Goal: Task Accomplishment & Management: Manage account settings

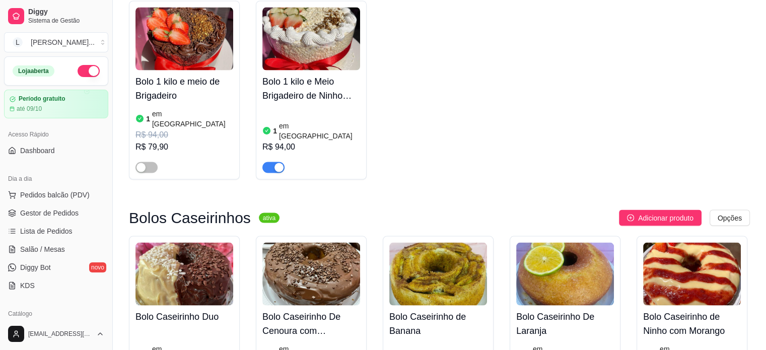
scroll to position [2114, 0]
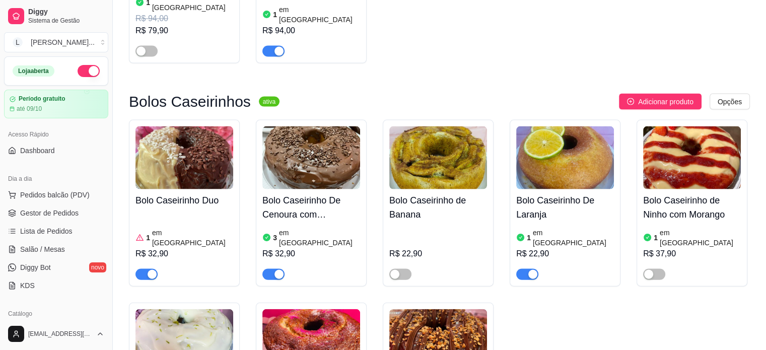
click at [150, 270] on div "button" at bounding box center [151, 274] width 9 height 9
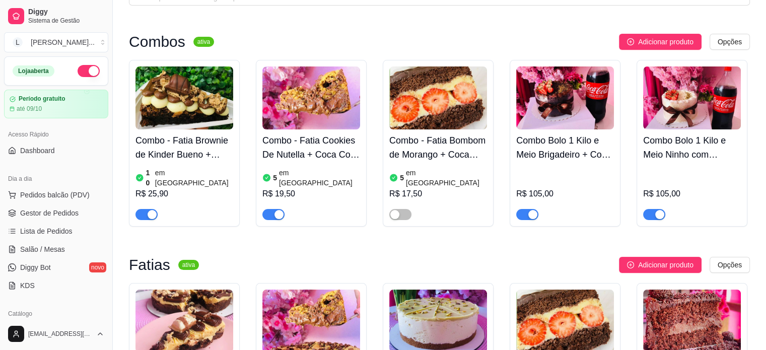
scroll to position [50, 0]
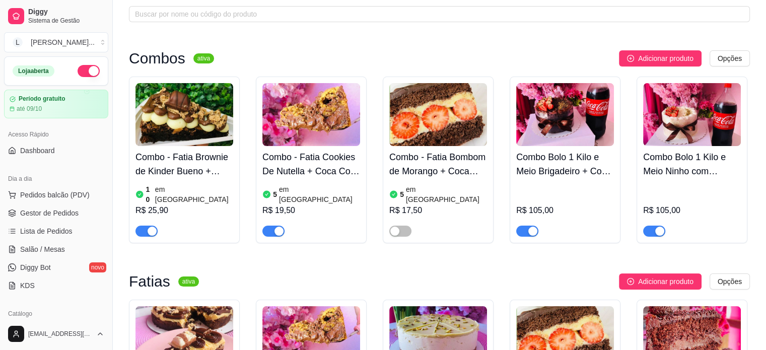
click at [523, 226] on span "button" at bounding box center [527, 231] width 22 height 11
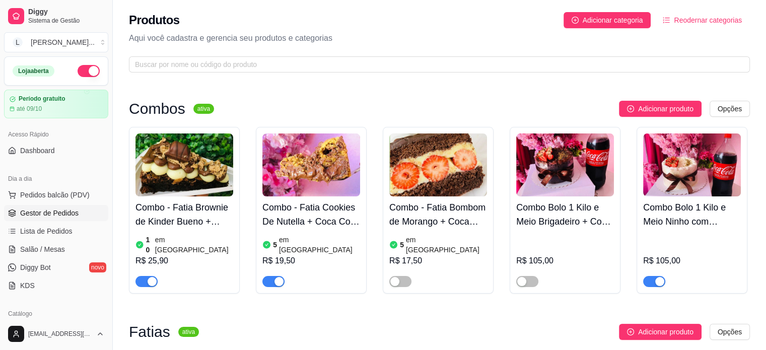
click at [29, 209] on span "Gestor de Pedidos" at bounding box center [49, 213] width 58 height 10
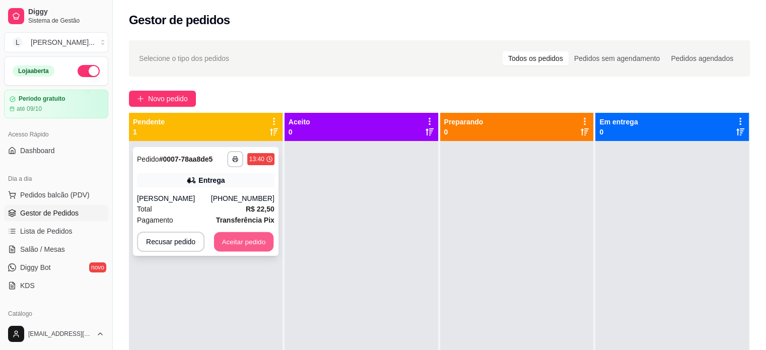
click at [226, 241] on button "Aceitar pedido" at bounding box center [243, 242] width 59 height 20
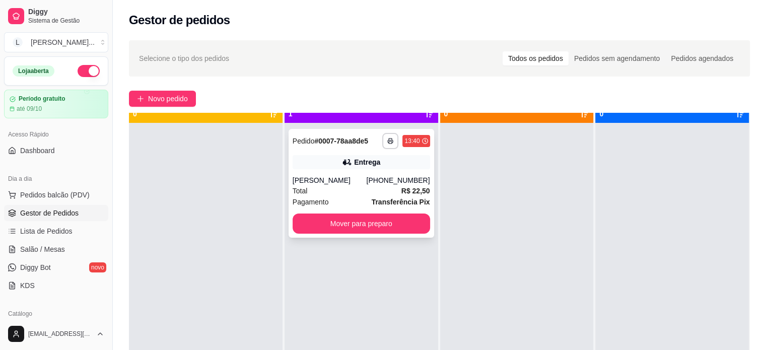
scroll to position [28, 0]
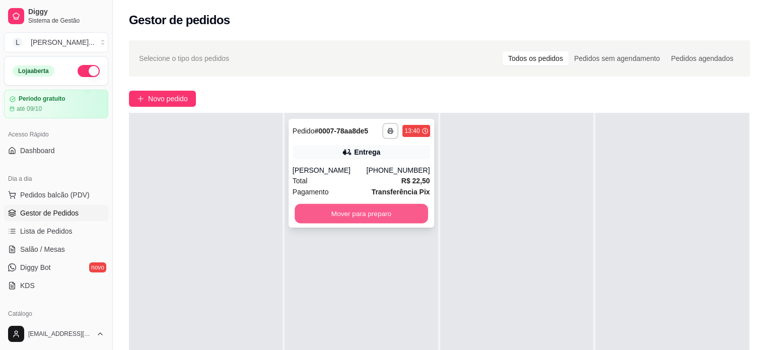
click at [347, 219] on button "Mover para preparo" at bounding box center [360, 214] width 133 height 20
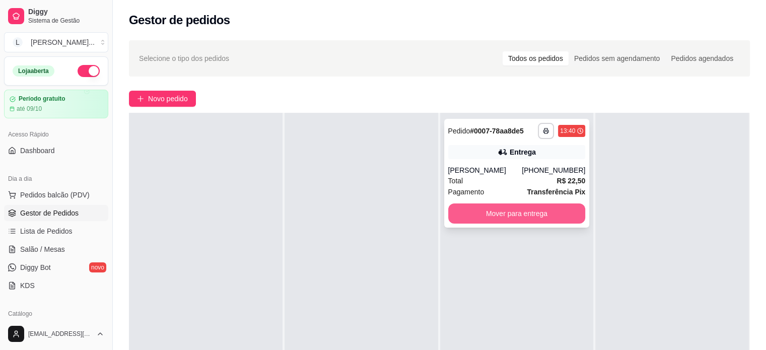
click at [558, 217] on button "Mover para entrega" at bounding box center [516, 213] width 137 height 20
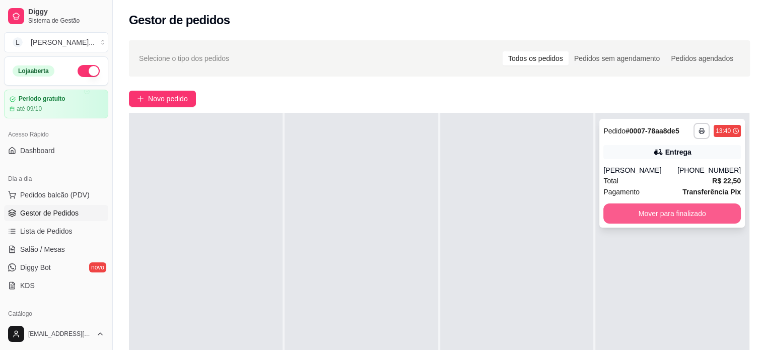
click at [664, 218] on button "Mover para finalizado" at bounding box center [671, 213] width 137 height 20
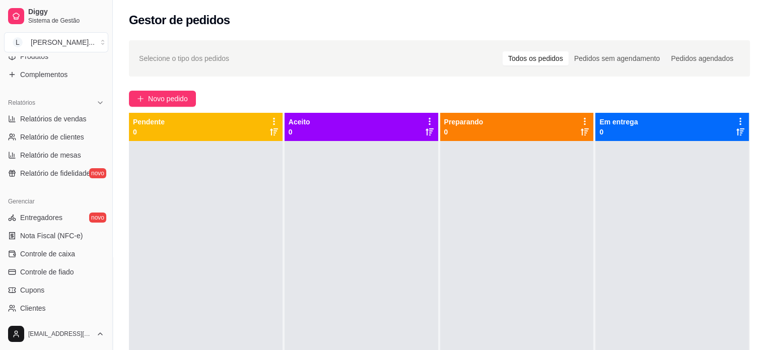
scroll to position [173, 0]
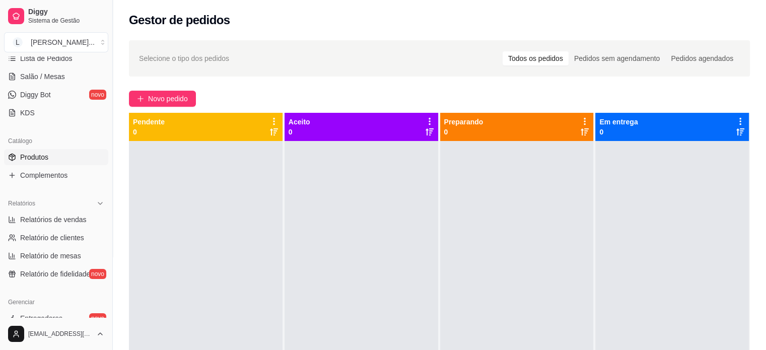
click at [57, 154] on link "Produtos" at bounding box center [56, 157] width 104 height 16
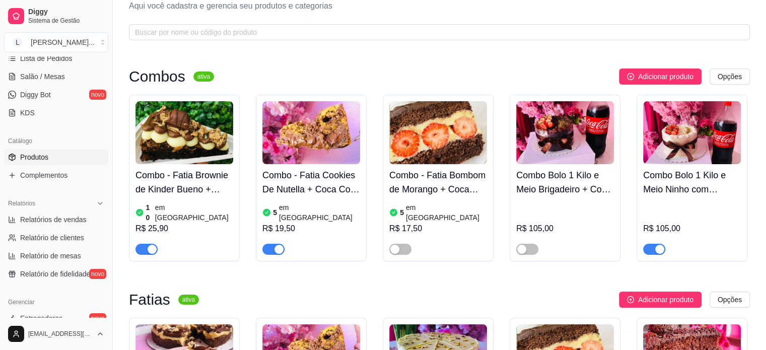
scroll to position [50, 0]
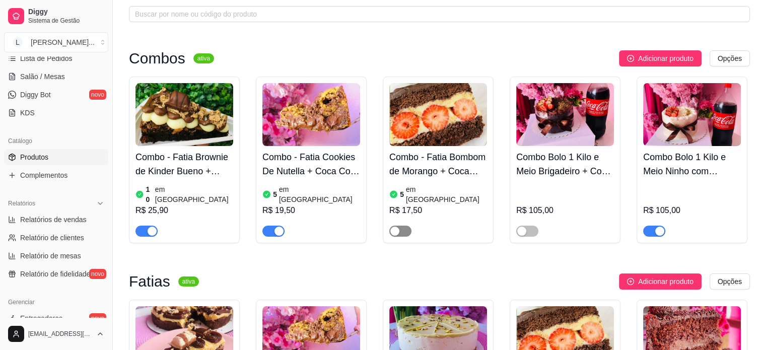
click at [399, 226] on span "button" at bounding box center [400, 231] width 22 height 11
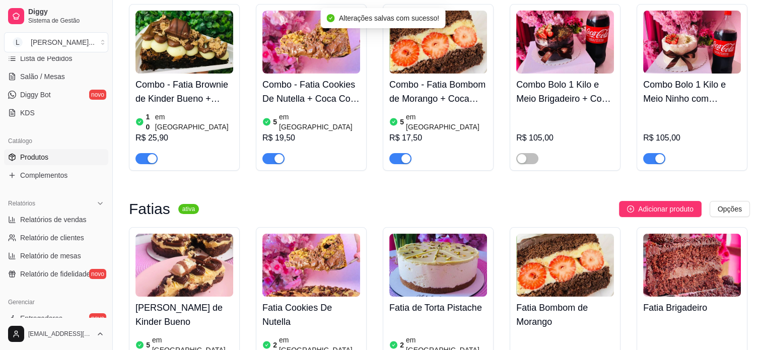
scroll to position [201, 0]
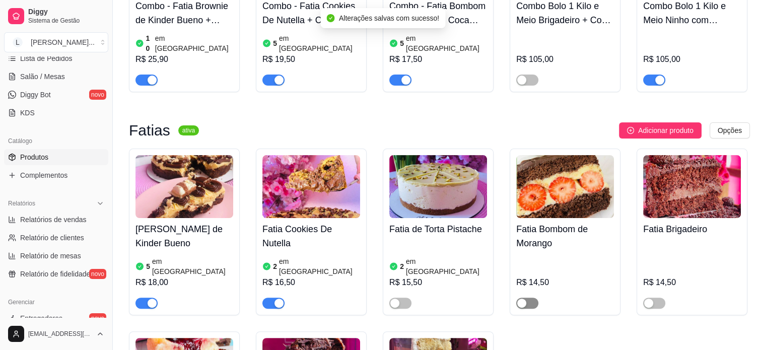
click at [524, 299] on div "button" at bounding box center [521, 303] width 9 height 9
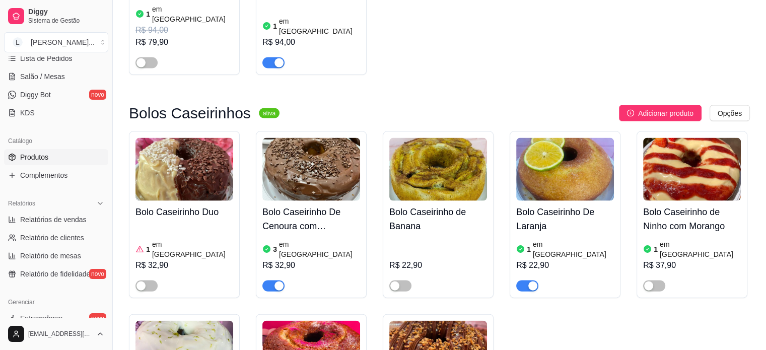
scroll to position [2165, 0]
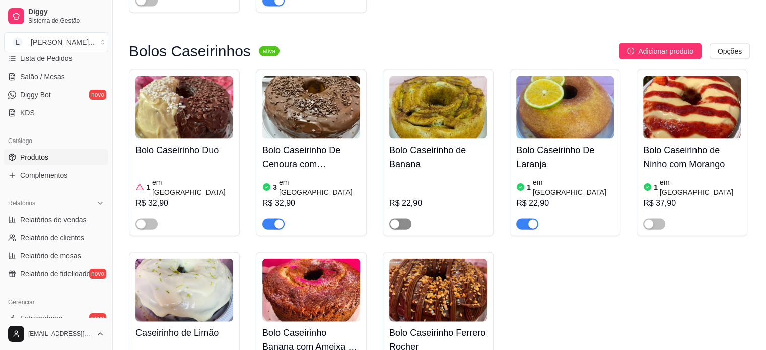
click at [399, 218] on button "button" at bounding box center [400, 223] width 22 height 11
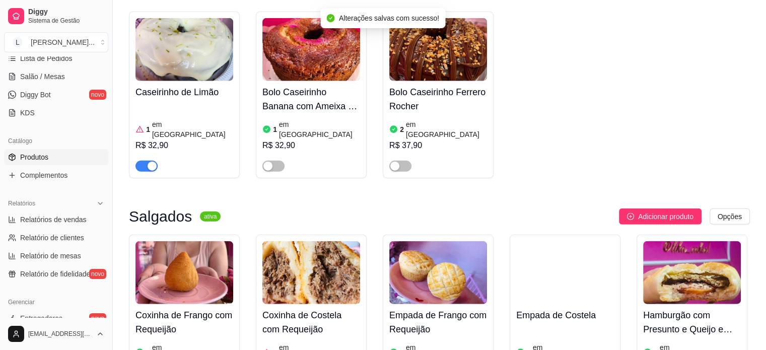
scroll to position [2467, 0]
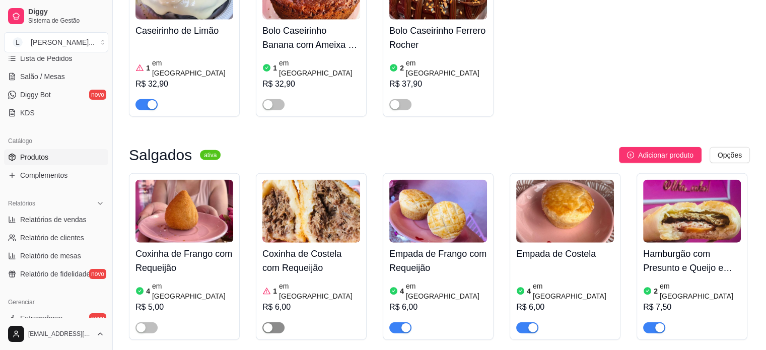
click at [275, 322] on span "button" at bounding box center [273, 327] width 22 height 11
click at [147, 322] on span "button" at bounding box center [146, 327] width 22 height 11
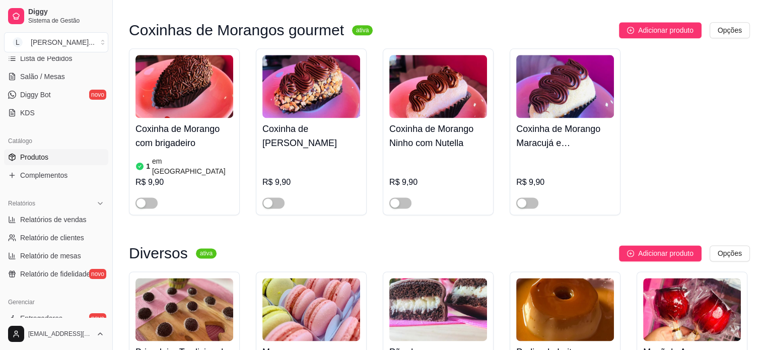
scroll to position [1255, 0]
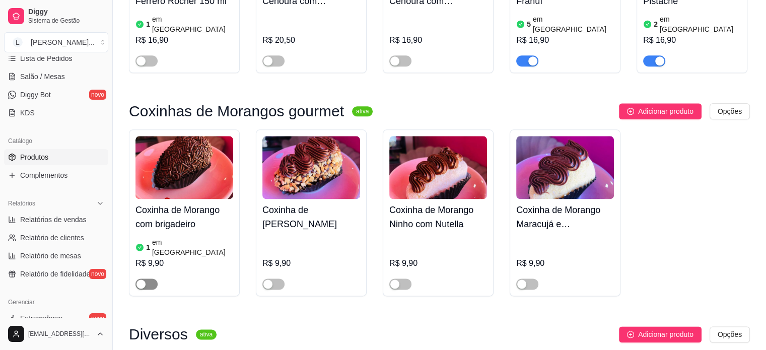
click at [142, 279] on div "button" at bounding box center [140, 283] width 9 height 9
click at [277, 278] on span "button" at bounding box center [273, 283] width 22 height 11
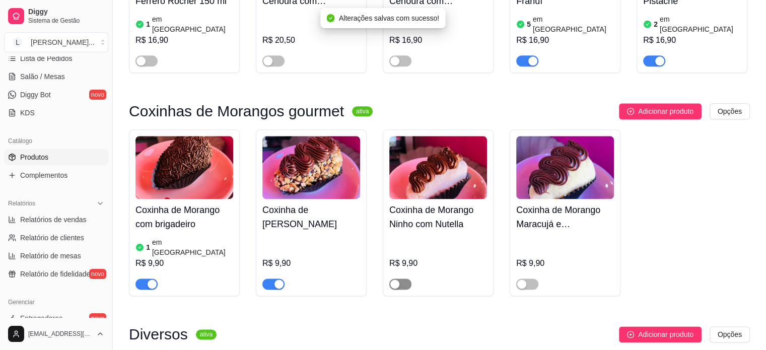
click at [406, 278] on span "button" at bounding box center [400, 283] width 22 height 11
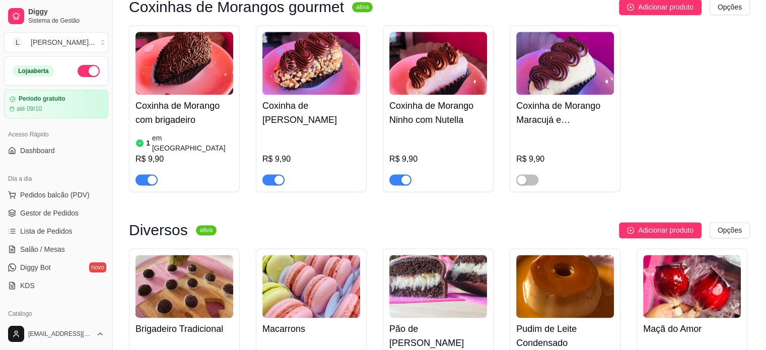
scroll to position [1561, 0]
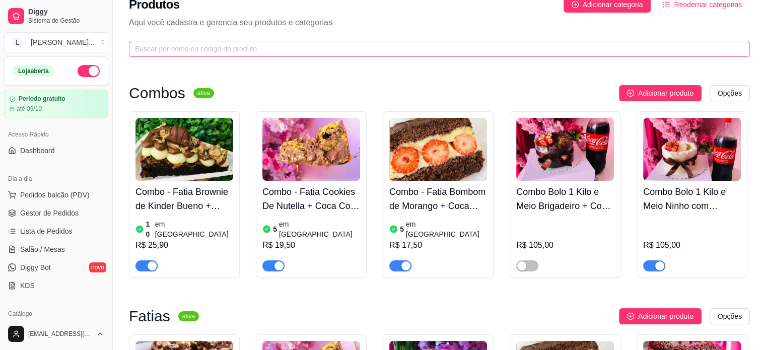
scroll to position [0, 0]
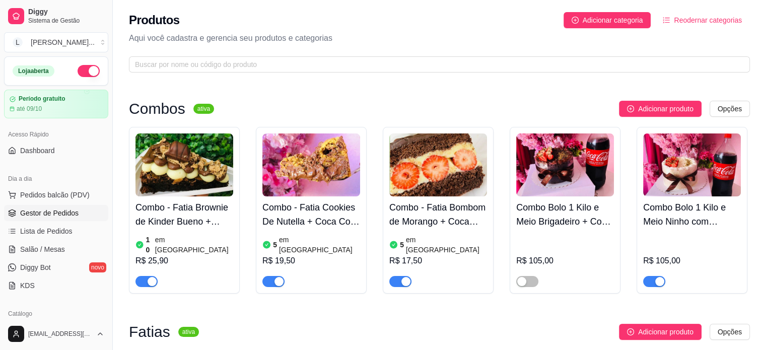
click at [44, 210] on span "Gestor de Pedidos" at bounding box center [49, 213] width 58 height 10
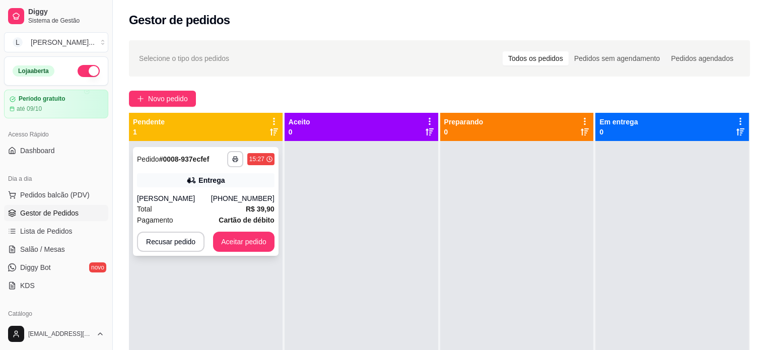
click at [203, 185] on div "Entrega" at bounding box center [211, 180] width 26 height 10
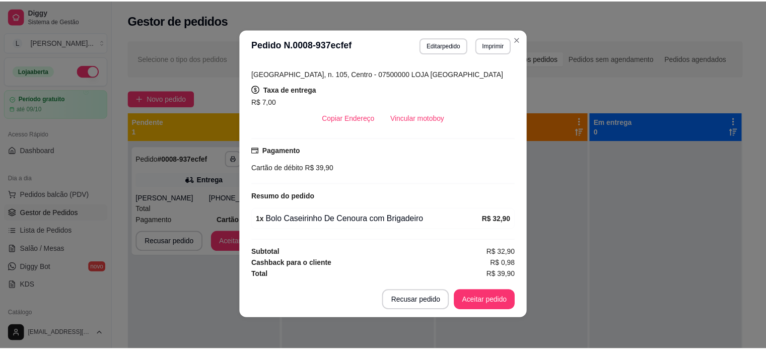
scroll to position [2, 0]
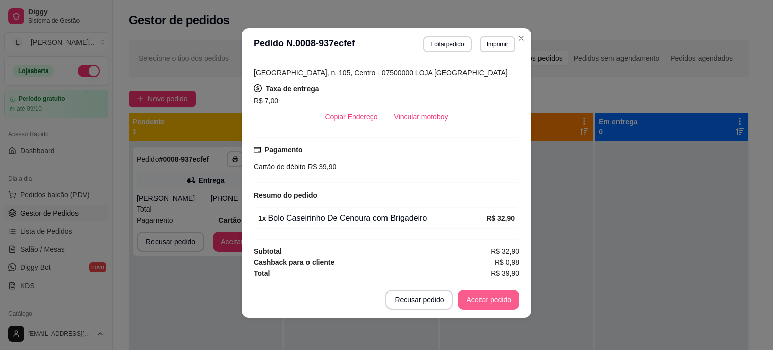
click at [472, 300] on button "Aceitar pedido" at bounding box center [488, 299] width 61 height 20
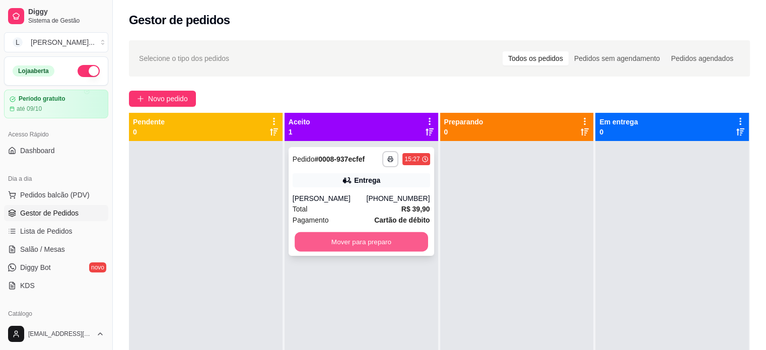
click at [366, 241] on button "Mover para preparo" at bounding box center [360, 242] width 133 height 20
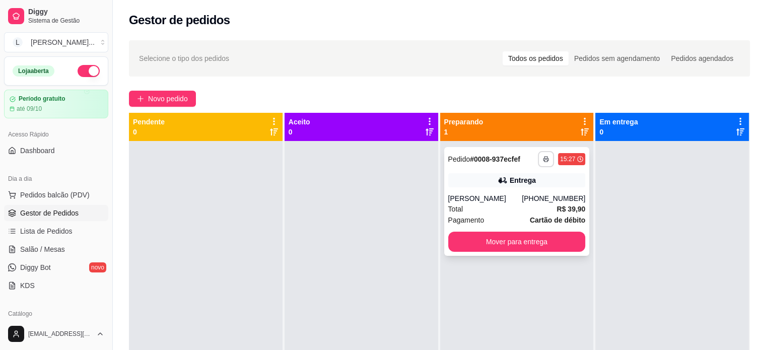
click at [538, 157] on button "button" at bounding box center [546, 159] width 16 height 16
click at [524, 191] on button "IMPRESSORA" at bounding box center [513, 194] width 70 height 16
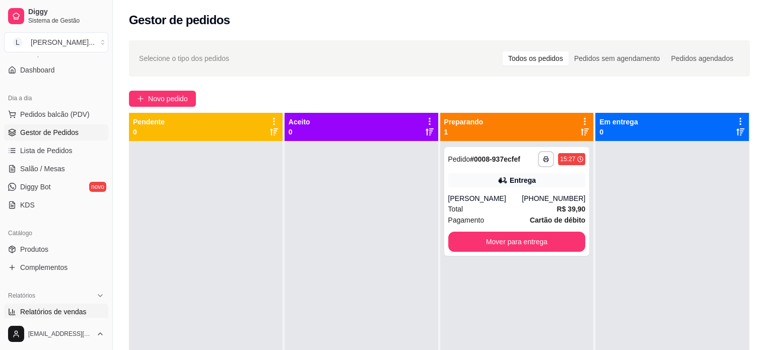
scroll to position [151, 0]
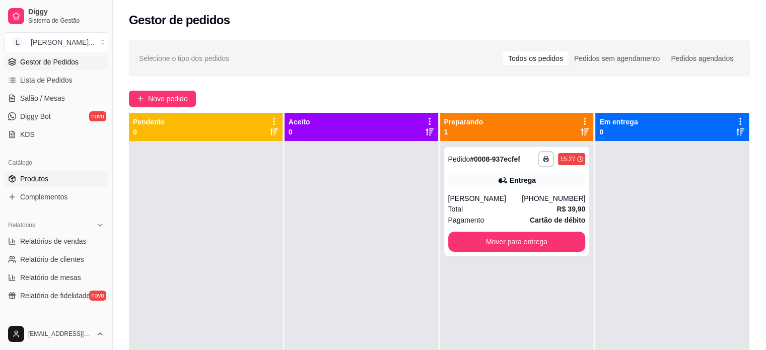
click at [28, 180] on span "Produtos" at bounding box center [34, 179] width 28 height 10
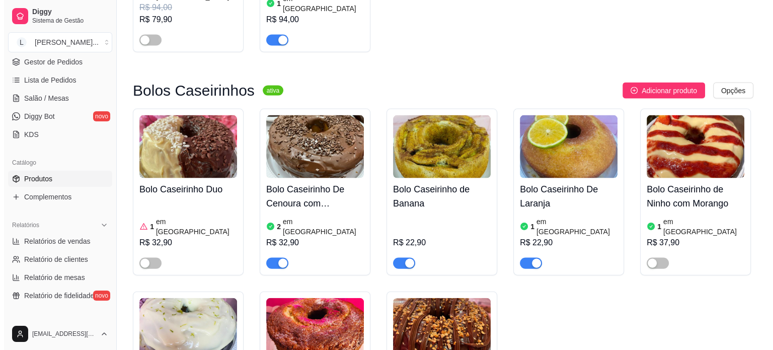
scroll to position [2064, 0]
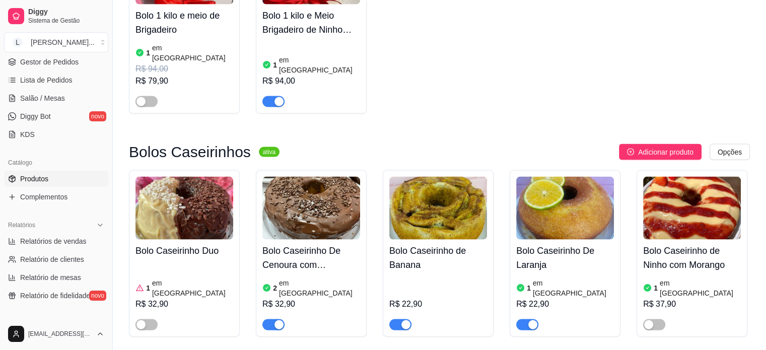
click at [618, 144] on div "Adicionar produto Opções" at bounding box center [518, 152] width 462 height 16
click at [633, 144] on button "Adicionar produto" at bounding box center [660, 152] width 83 height 16
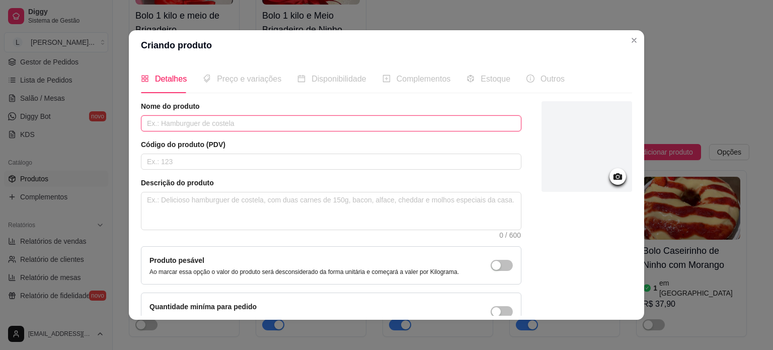
click at [269, 119] on input "text" at bounding box center [331, 123] width 381 height 16
type input "C"
type input "Bolo Caseirinho de Ninho com Nutella"
click at [614, 176] on icon at bounding box center [618, 176] width 9 height 7
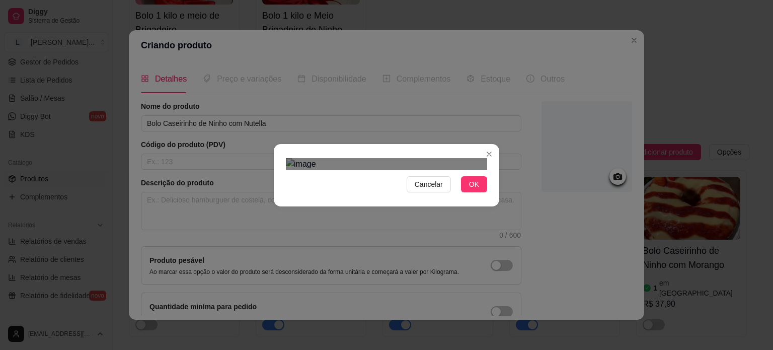
click at [426, 218] on div "Use the arrow keys to move the crop selection area" at bounding box center [376, 300] width 181 height 181
click at [493, 196] on div "Cancelar OK" at bounding box center [387, 175] width 226 height 42
click at [472, 190] on span "OK" at bounding box center [474, 184] width 10 height 11
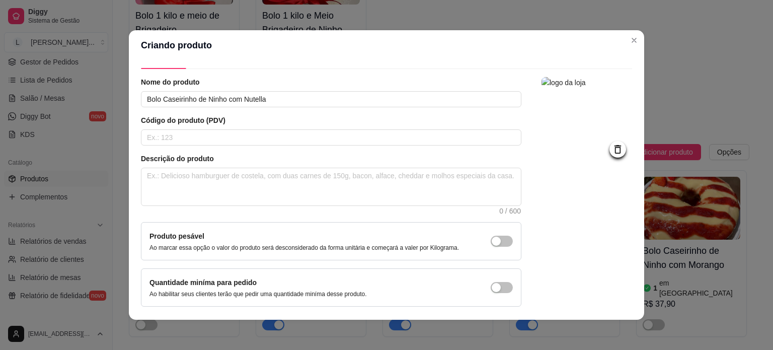
scroll to position [58, 0]
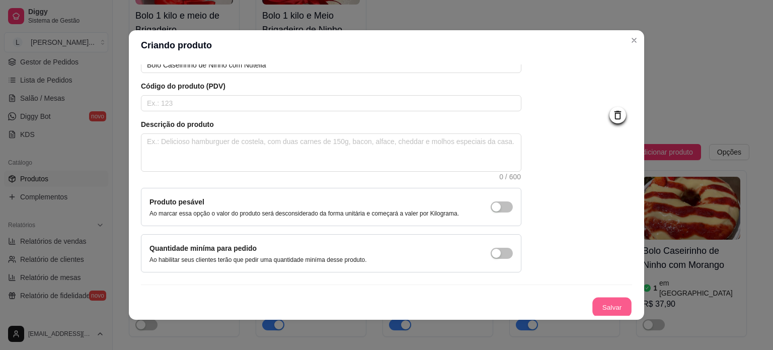
click at [608, 310] on button "Salvar" at bounding box center [612, 308] width 39 height 20
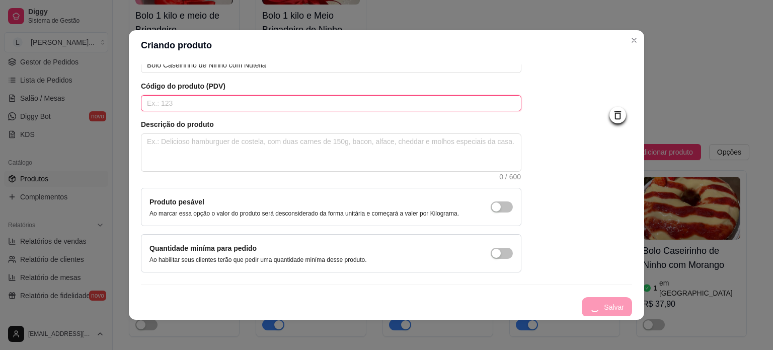
click at [232, 99] on input "text" at bounding box center [331, 103] width 381 height 16
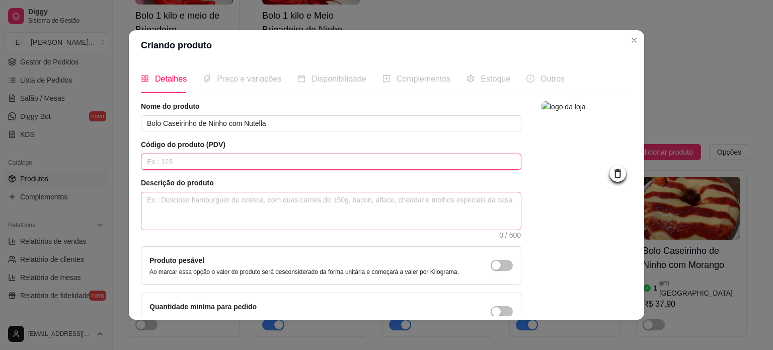
scroll to position [0, 0]
click at [250, 79] on span "Preço e variações" at bounding box center [249, 79] width 64 height 9
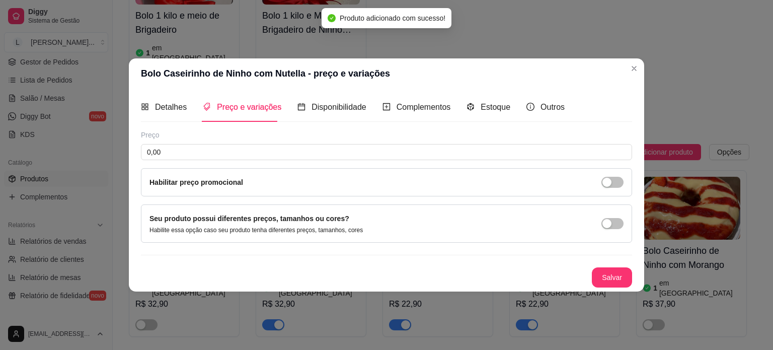
click at [256, 161] on div "Preço 0,00 Habilitar preço promocional" at bounding box center [386, 163] width 491 height 66
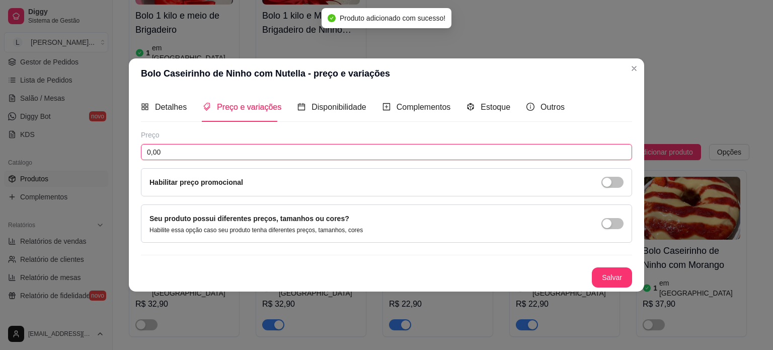
click at [252, 155] on input "0,00" at bounding box center [386, 152] width 491 height 16
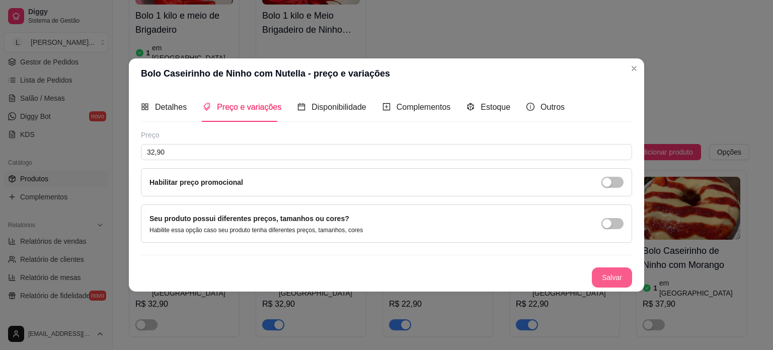
click at [615, 274] on button "Salvar" at bounding box center [612, 277] width 40 height 20
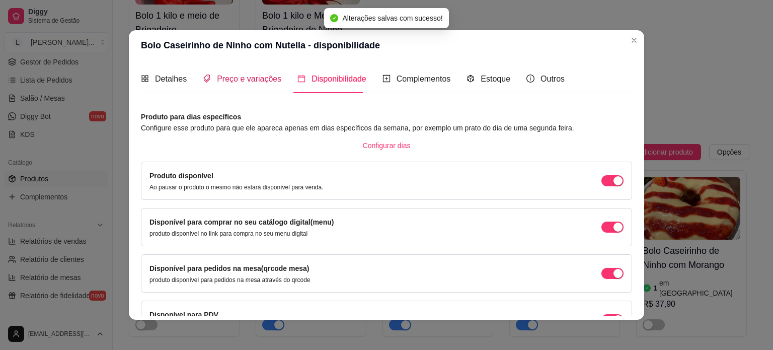
click at [217, 75] on span "Preço e variações" at bounding box center [249, 79] width 64 height 9
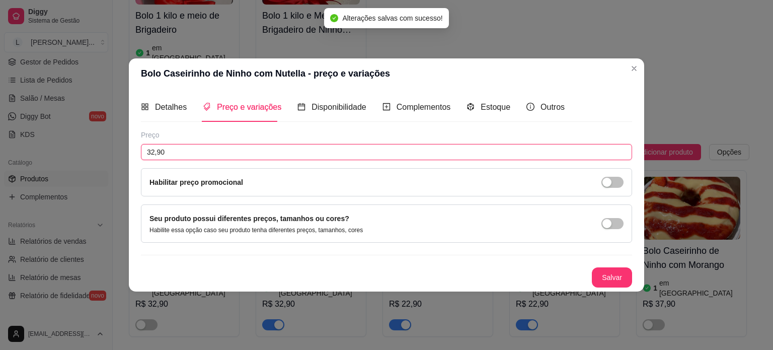
drag, startPoint x: 201, startPoint y: 145, endPoint x: 123, endPoint y: 156, distance: 79.3
click at [124, 157] on div "Bolo Caseirinho de Ninho com Nutella - preço e variações Detalhes Preço e varia…" at bounding box center [386, 175] width 773 height 350
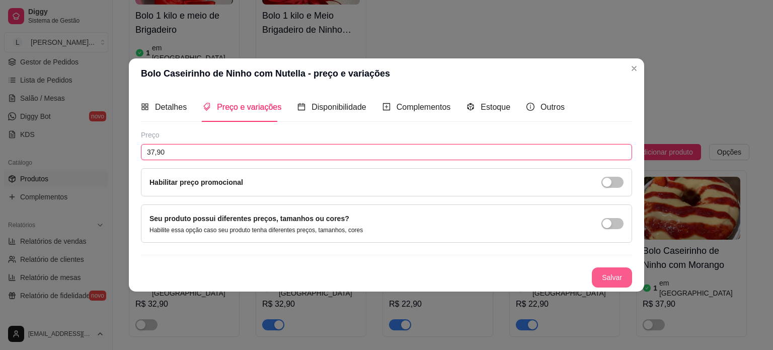
type input "37,90"
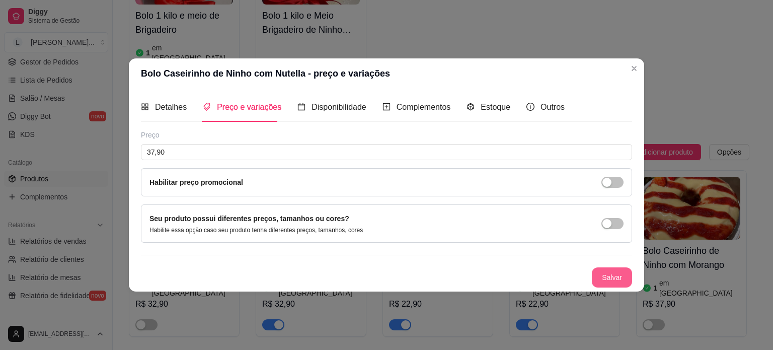
click at [602, 275] on button "Salvar" at bounding box center [612, 277] width 40 height 20
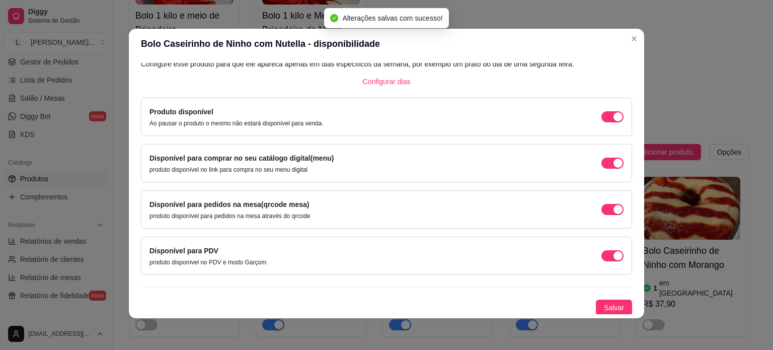
scroll to position [2, 0]
click at [604, 306] on span "Salvar" at bounding box center [614, 307] width 20 height 11
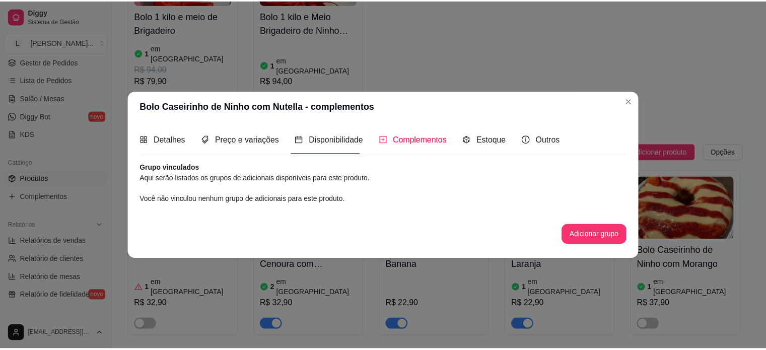
scroll to position [0, 0]
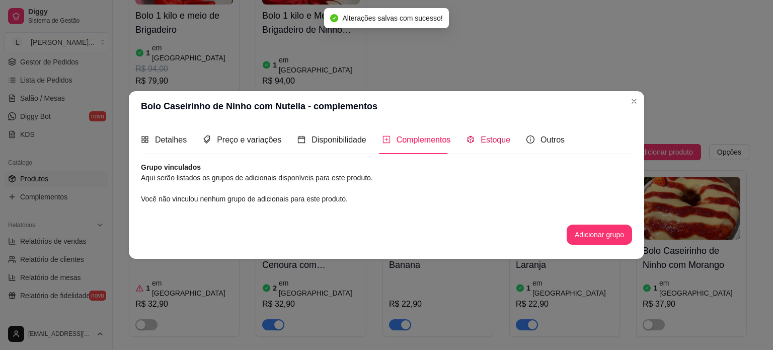
click at [493, 140] on span "Estoque" at bounding box center [496, 139] width 30 height 9
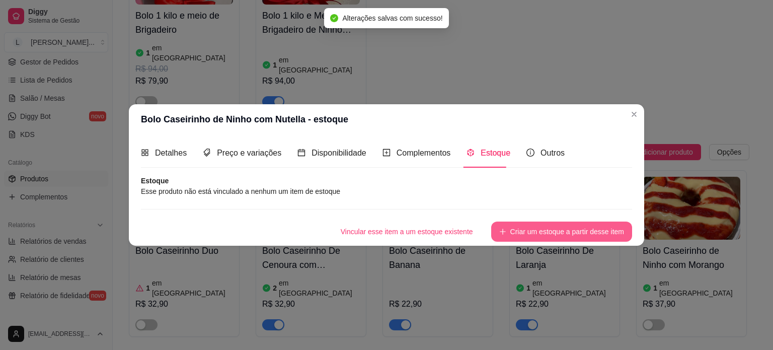
click at [602, 238] on button "Criar um estoque a partir desse item" at bounding box center [561, 231] width 141 height 20
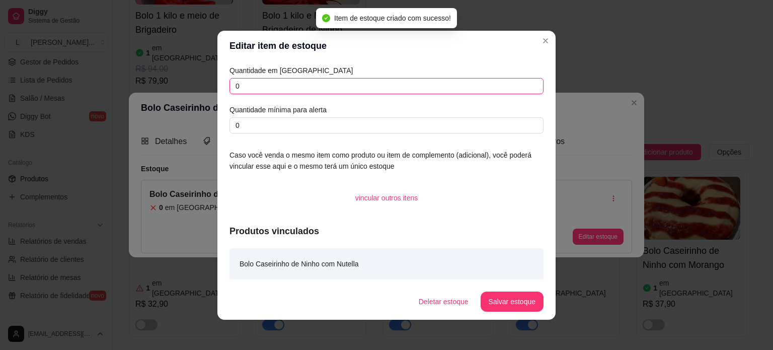
drag, startPoint x: 245, startPoint y: 82, endPoint x: 225, endPoint y: 80, distance: 19.7
click at [225, 80] on div "Quantidade em estoque 0 Quantidade mínima para alerta 0 Caso você venda o mesmo…" at bounding box center [386, 172] width 338 height 223
type input "2"
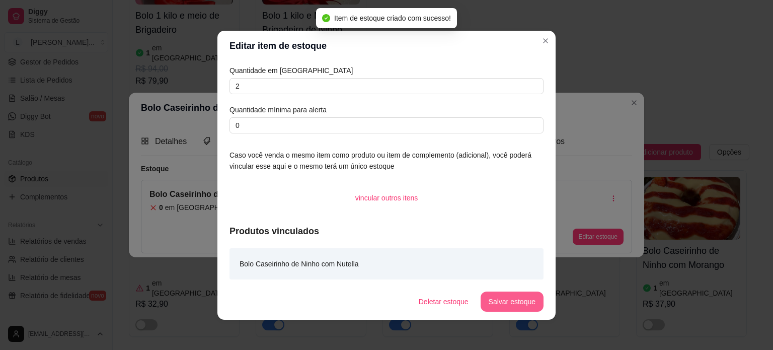
click at [502, 298] on button "Salvar estoque" at bounding box center [512, 301] width 63 height 20
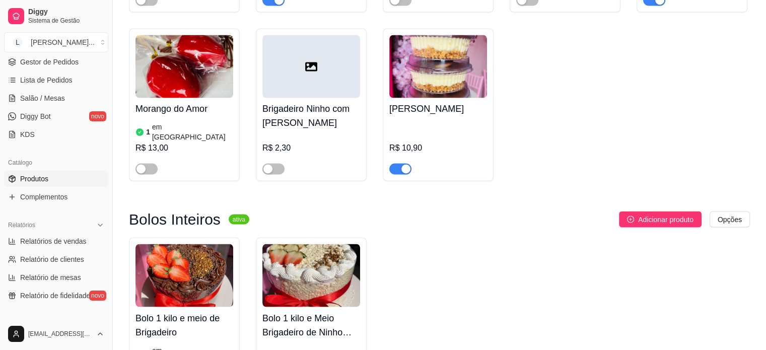
scroll to position [50, 0]
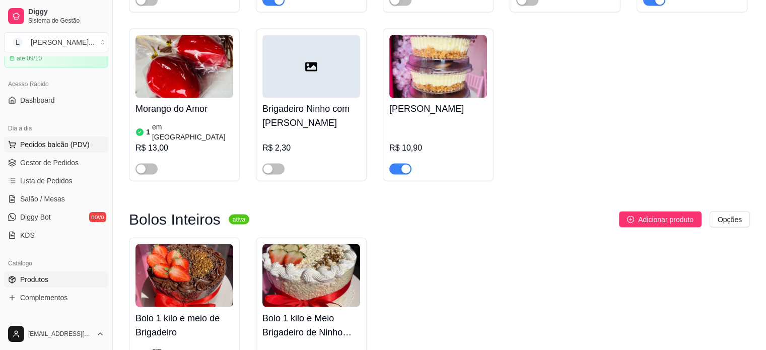
drag, startPoint x: 48, startPoint y: 156, endPoint x: 88, endPoint y: 147, distance: 41.3
click at [48, 156] on link "Gestor de Pedidos" at bounding box center [56, 163] width 104 height 16
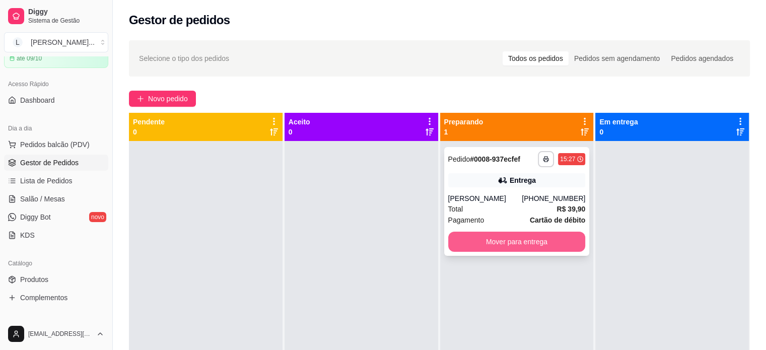
click at [526, 245] on button "Mover para entrega" at bounding box center [516, 242] width 137 height 20
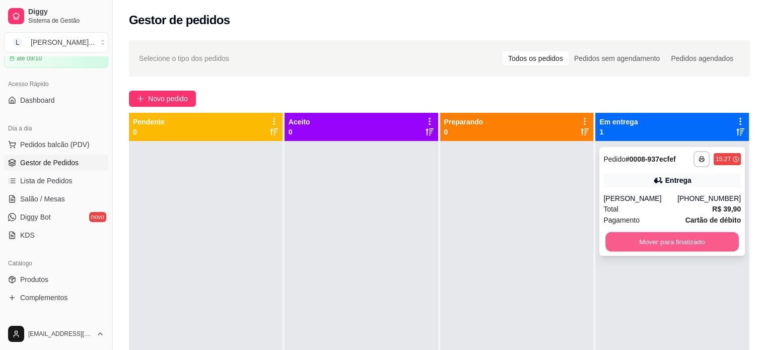
click at [677, 245] on button "Mover para finalizado" at bounding box center [671, 242] width 133 height 20
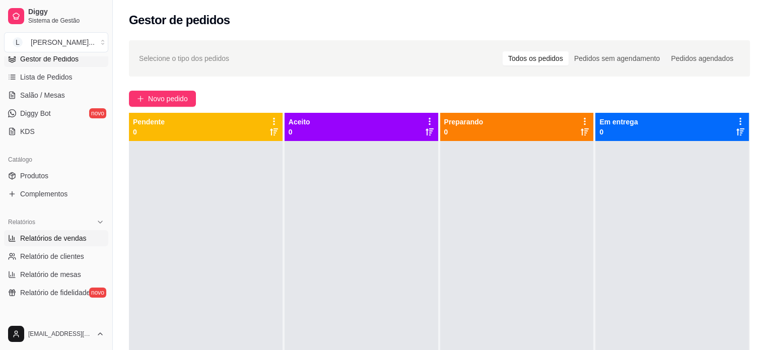
scroll to position [201, 0]
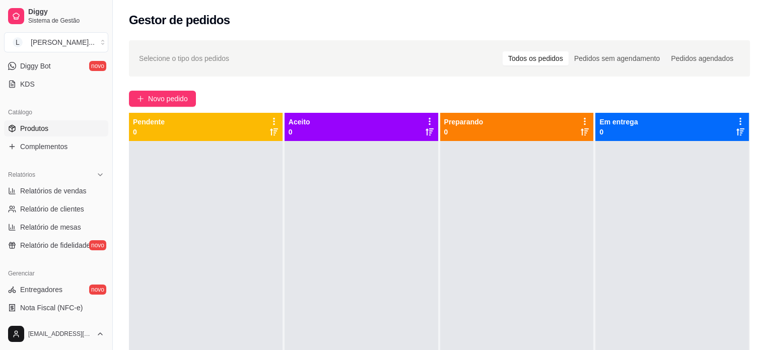
click at [19, 124] on link "Produtos" at bounding box center [56, 128] width 104 height 16
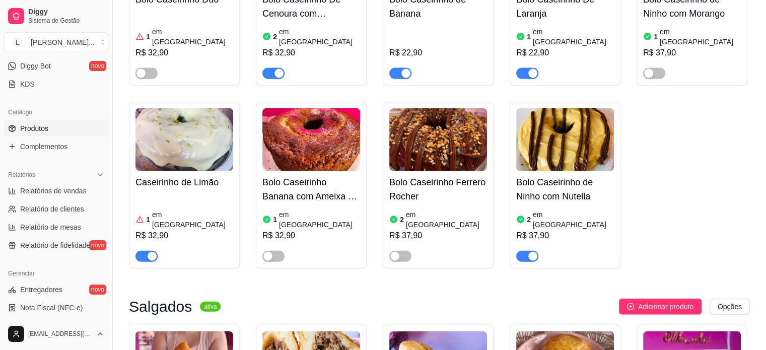
scroll to position [2366, 0]
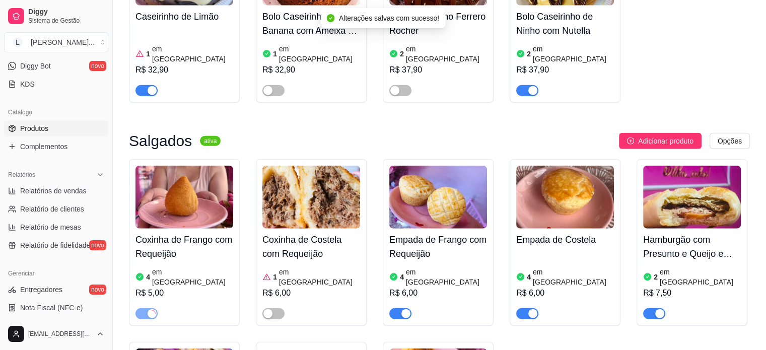
scroll to position [2517, 0]
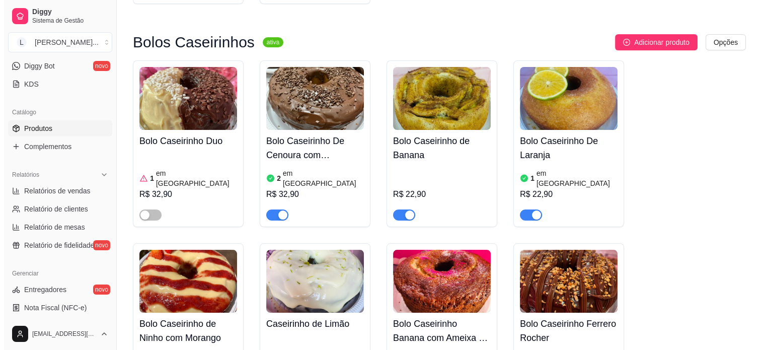
scroll to position [2165, 0]
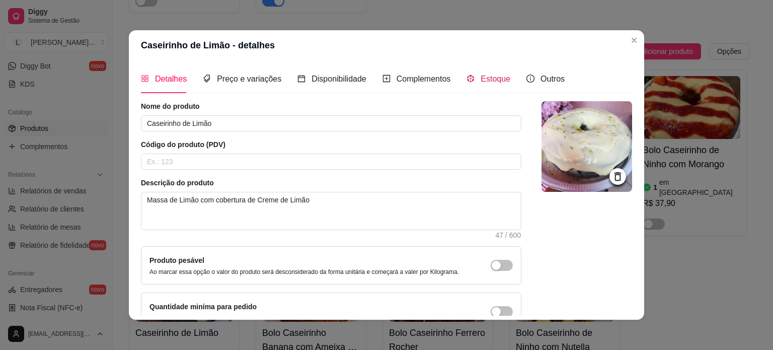
click at [489, 77] on span "Estoque" at bounding box center [496, 79] width 30 height 9
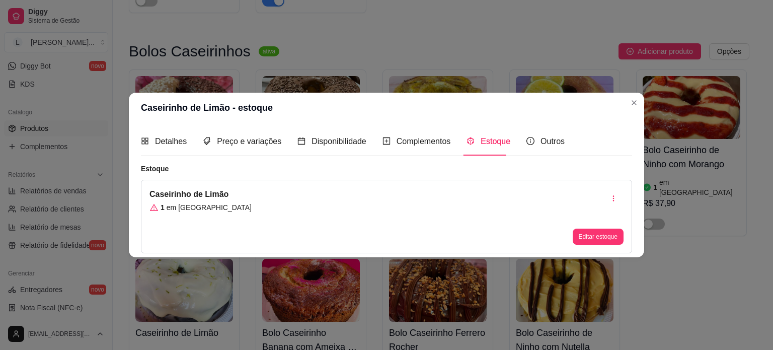
click at [601, 234] on button "Editar estoque" at bounding box center [598, 237] width 51 height 16
click at [597, 239] on button "Editar estoque" at bounding box center [598, 237] width 51 height 16
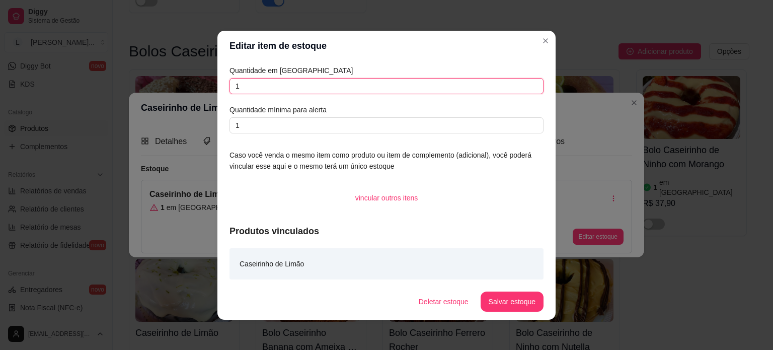
drag, startPoint x: 183, startPoint y: 81, endPoint x: 161, endPoint y: 81, distance: 22.1
click at [151, 81] on div "Editar item de estoque Quantidade em estoque 1 Quantidade mínima para alerta 1 …" at bounding box center [386, 175] width 773 height 350
type input "2"
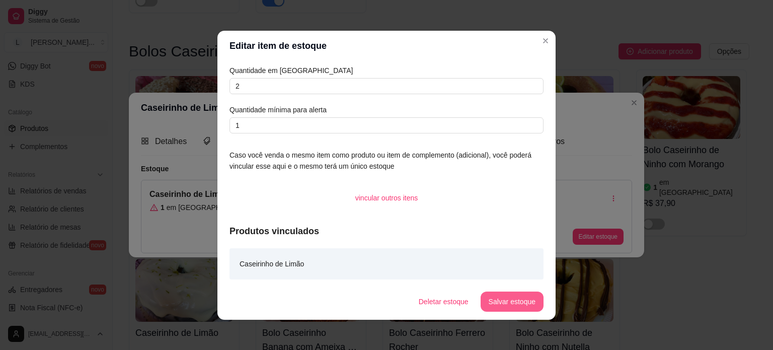
click at [514, 306] on button "Salvar estoque" at bounding box center [512, 301] width 63 height 20
